Goal: Task Accomplishment & Management: Manage account settings

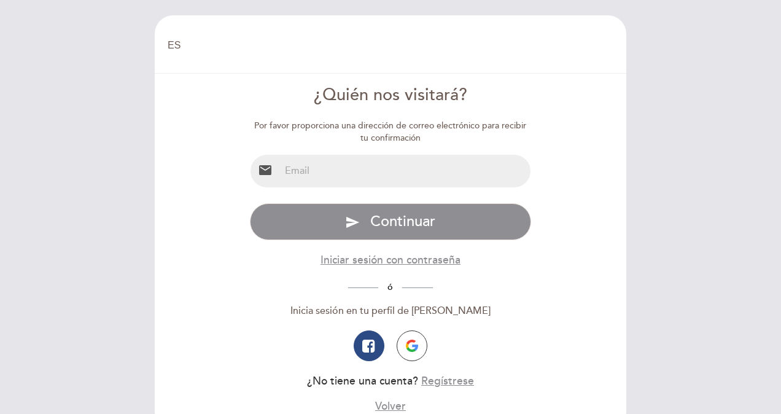
select select "es"
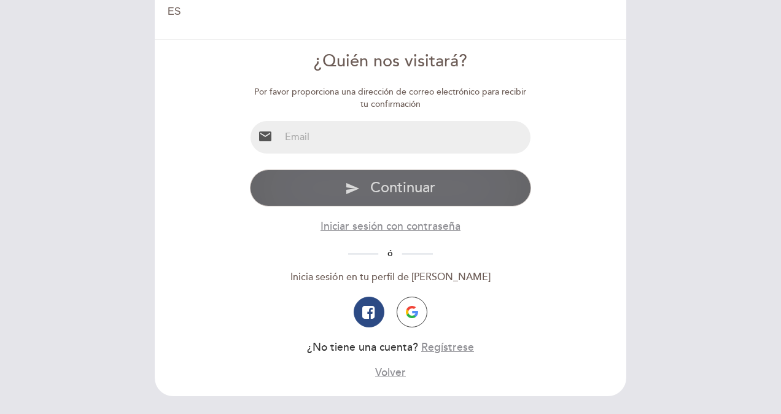
scroll to position [61, 0]
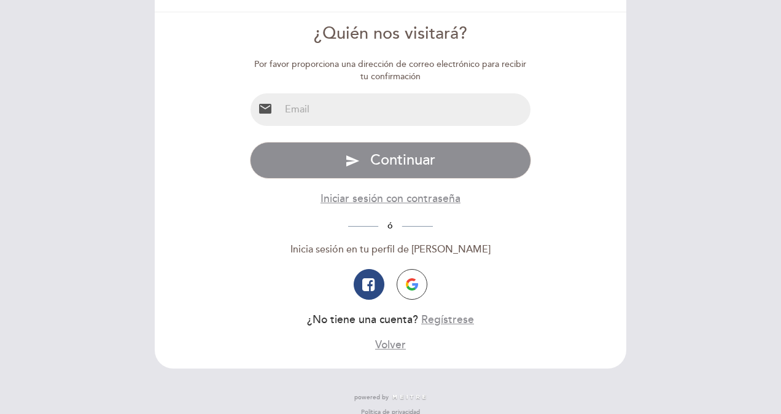
click at [379, 106] on input "email" at bounding box center [405, 109] width 251 height 33
type input "[EMAIL_ADDRESS][DOMAIN_NAME]"
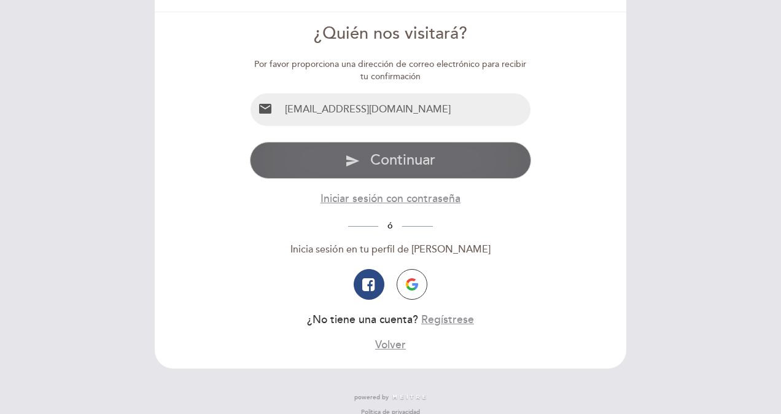
click at [376, 158] on span "Continuar" at bounding box center [402, 160] width 65 height 18
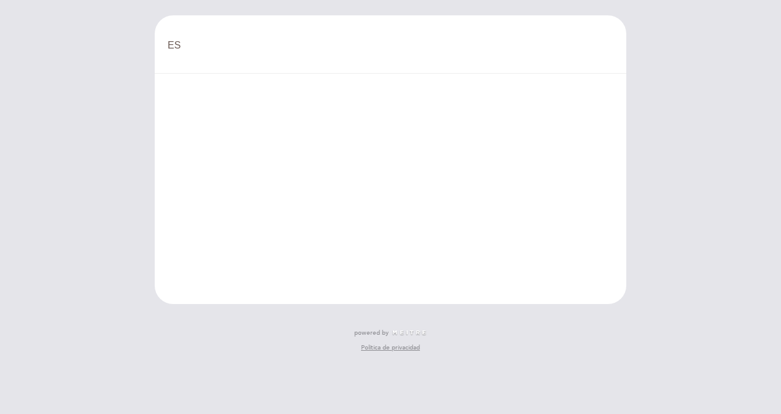
scroll to position [0, 0]
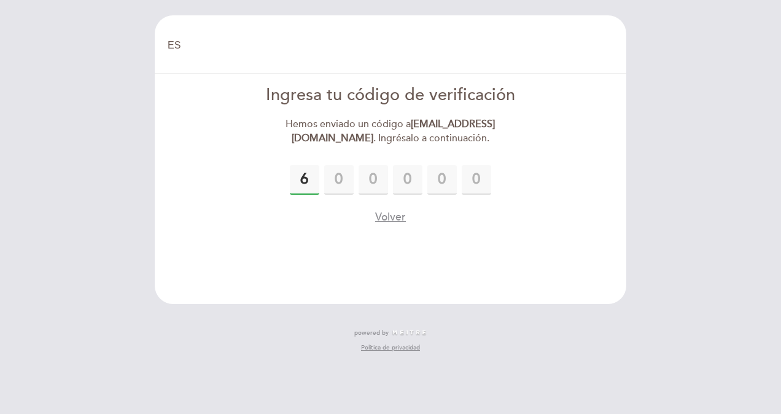
type input "6"
type input "7"
type input "4"
type input "9"
type input "3"
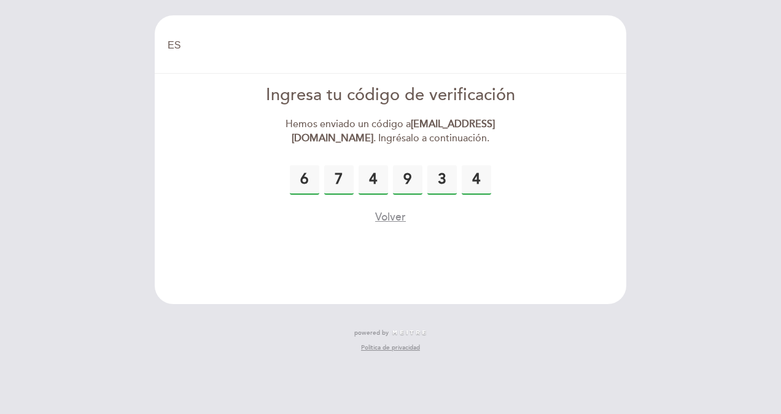
type input "4"
